Goal: Information Seeking & Learning: Learn about a topic

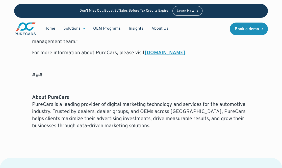
scroll to position [479, 0]
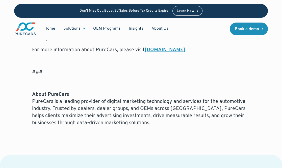
click at [173, 49] on link "[DOMAIN_NAME]" at bounding box center [165, 50] width 41 height 7
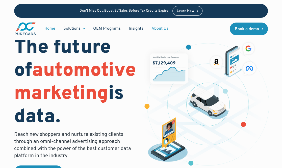
click at [158, 26] on link "About Us" at bounding box center [160, 29] width 25 height 10
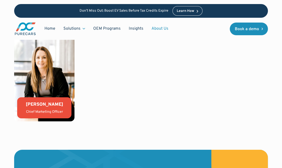
scroll to position [1264, 0]
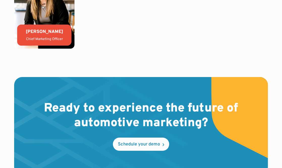
drag, startPoint x: 262, startPoint y: 40, endPoint x: 254, endPoint y: 35, distance: 9.3
